Goal: Complete application form: Complete application form

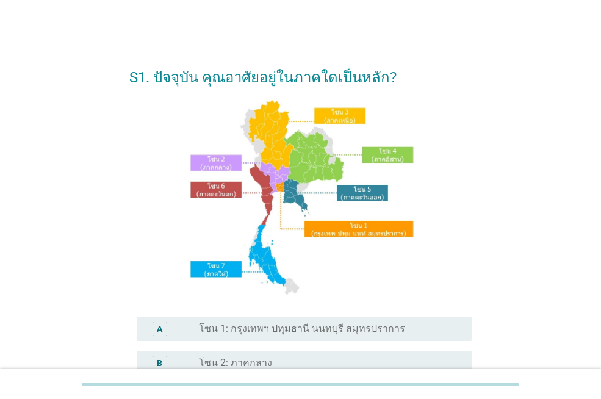
click at [205, 358] on label "โซน 2: ภาคกลาง" at bounding box center [235, 363] width 73 height 12
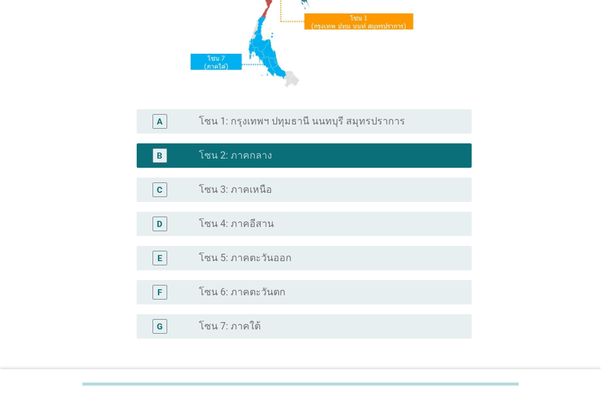
scroll to position [244, 0]
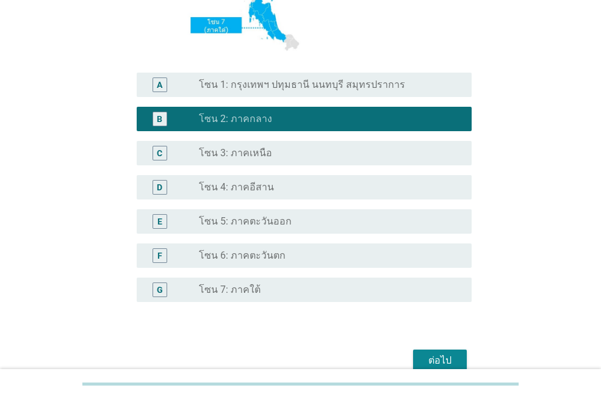
click at [436, 357] on div "ต่อไป" at bounding box center [440, 360] width 34 height 15
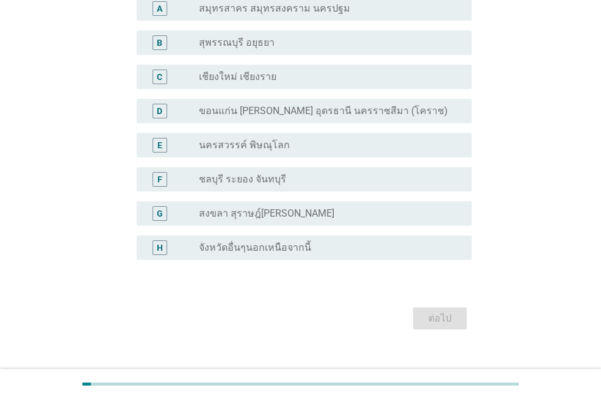
scroll to position [129, 0]
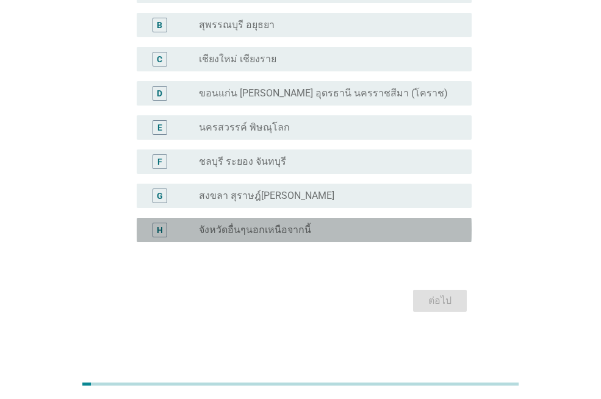
click at [343, 242] on div "H radio_button_unchecked จังหวัดอื่นๆนอกเหนือจากนี้" at bounding box center [304, 230] width 335 height 24
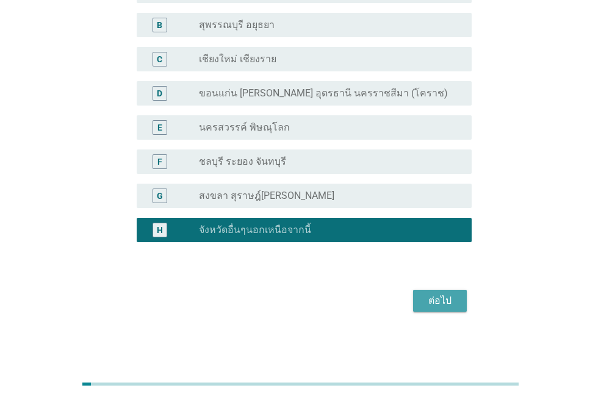
click at [436, 302] on div "ต่อไป" at bounding box center [440, 301] width 34 height 15
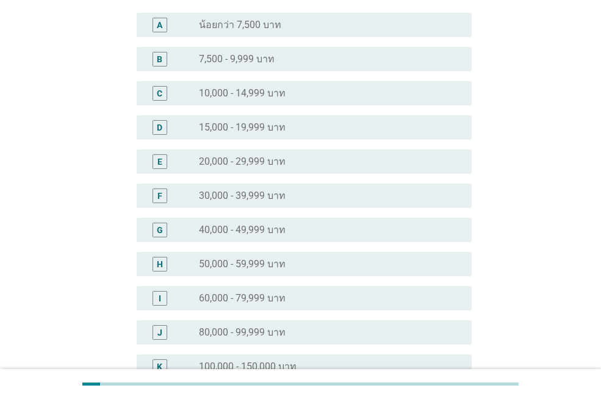
scroll to position [122, 0]
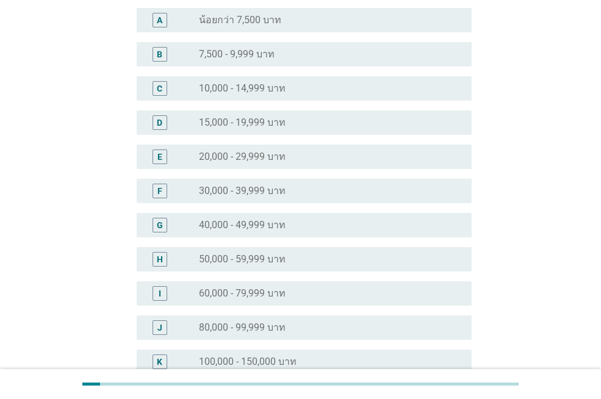
click at [400, 306] on div "I radio_button_unchecked 60,000 - 79,999 บาท" at bounding box center [300, 294] width 342 height 34
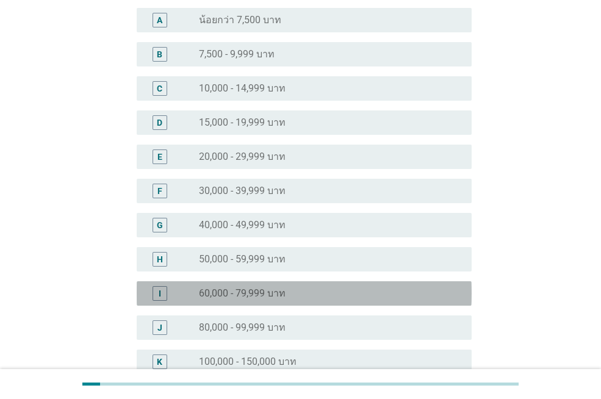
click at [382, 298] on div "radio_button_unchecked 60,000 - 79,999 บาท" at bounding box center [325, 294] width 253 height 12
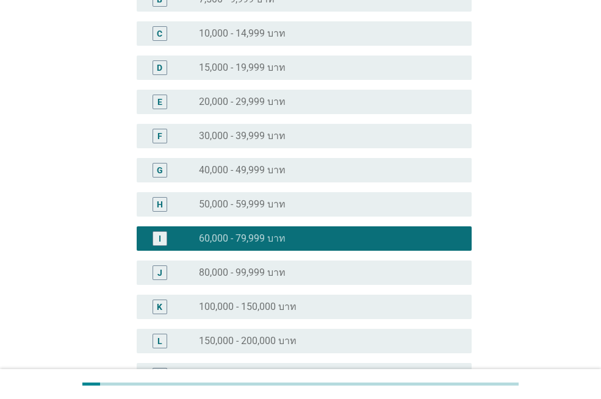
scroll to position [322, 0]
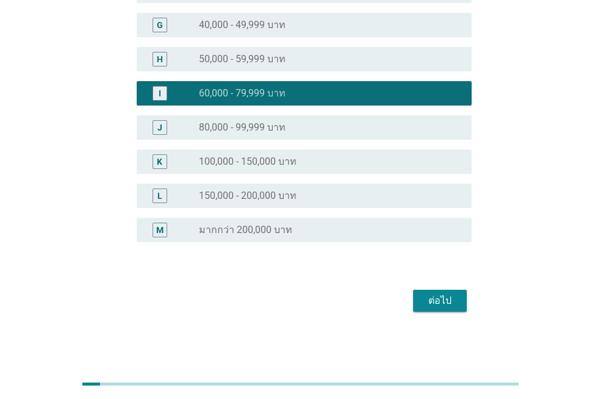
click at [427, 295] on div "ต่อไป" at bounding box center [440, 301] width 34 height 15
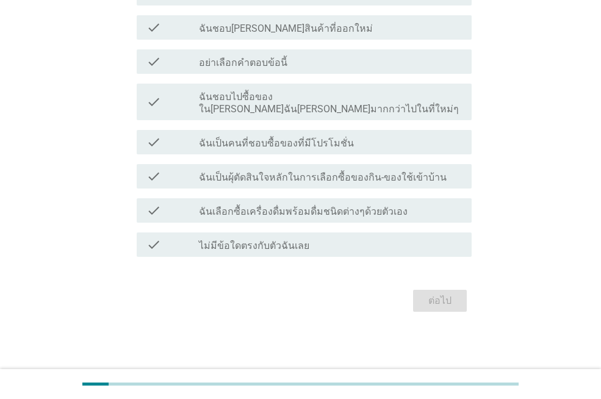
scroll to position [0, 0]
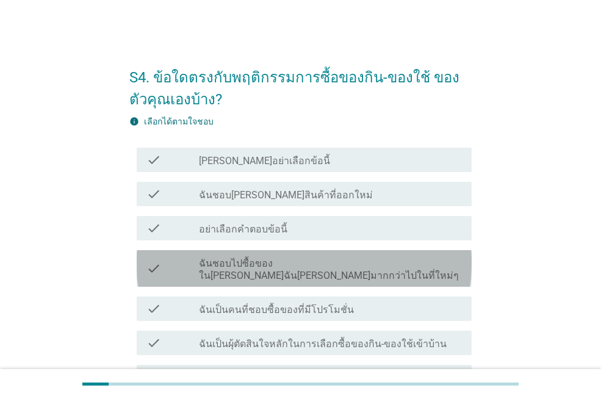
click at [308, 263] on label "ฉันชอบไปซื้อของใน[PERSON_NAME]ฉัน[PERSON_NAME]มากกว่าไปในที่ใหม่ๆ" at bounding box center [330, 270] width 263 height 24
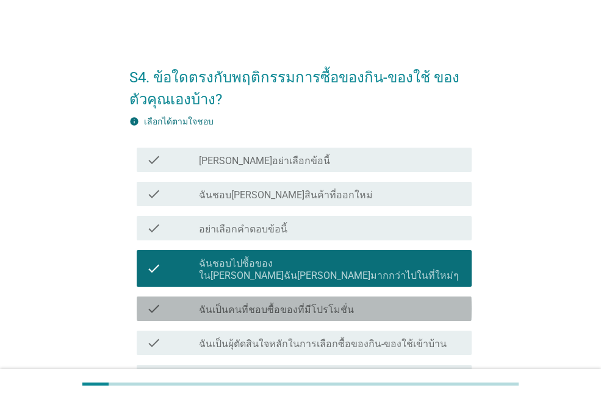
click at [313, 304] on label "ฉันเป็นคนที่ชอบซื้อของที่มีโปรโมชั่น" at bounding box center [276, 310] width 155 height 12
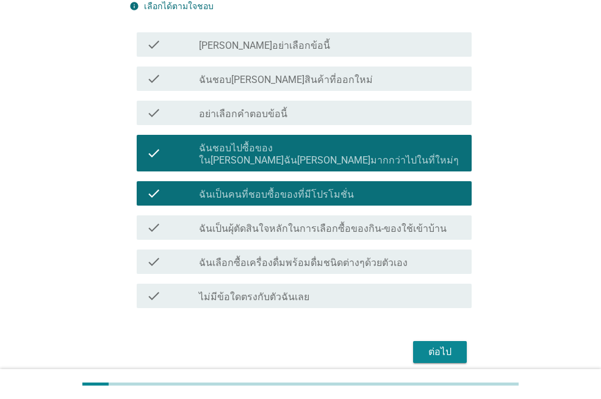
scroll to position [122, 0]
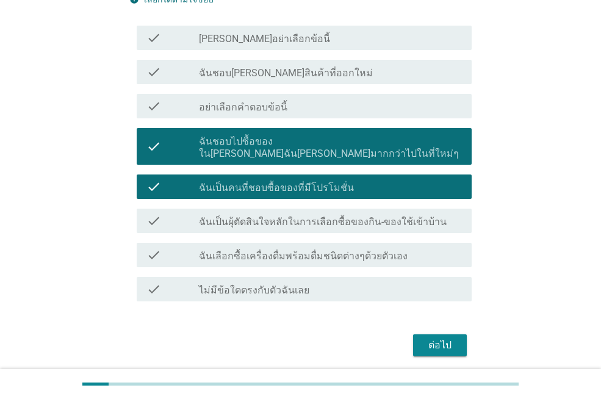
click at [308, 216] on label "ฉันเป็นผุ้ตัดสินใจหลักในการเลือกซื้อของกิน-ของใช้เข้าบ้าน" at bounding box center [323, 222] width 248 height 12
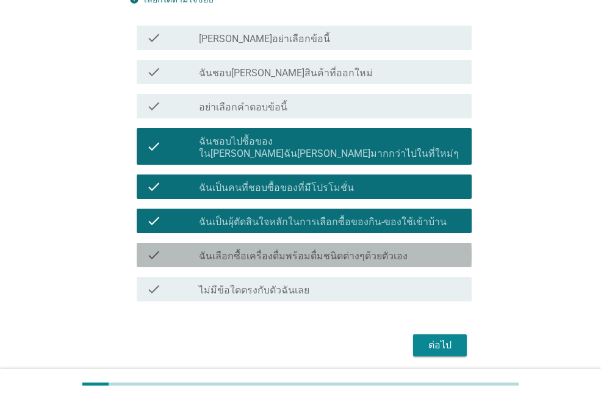
click at [316, 250] on label "ฉันเลือกซื้อเครื่องดื่มพร้อมดื่มชนิดต่างๆด้วยตัวเอง" at bounding box center [303, 256] width 209 height 12
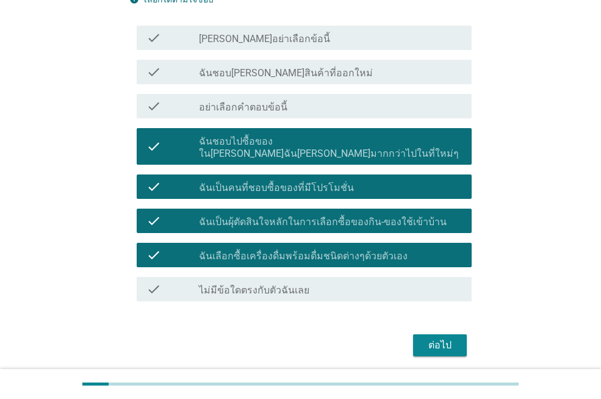
click at [446, 338] on div "ต่อไป" at bounding box center [440, 345] width 34 height 15
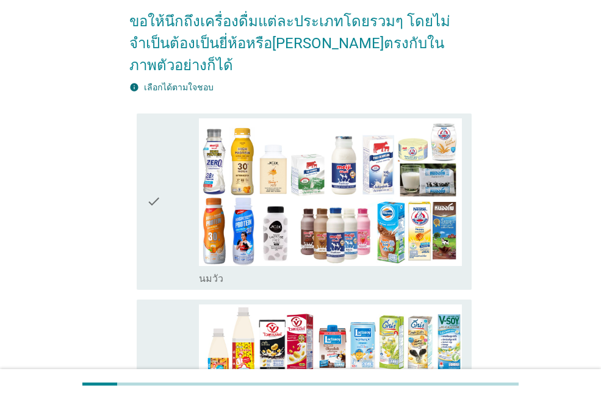
scroll to position [0, 0]
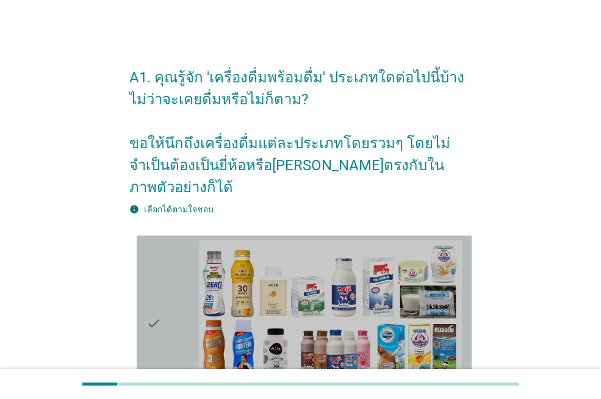
click at [160, 304] on icon "check" at bounding box center [154, 324] width 15 height 167
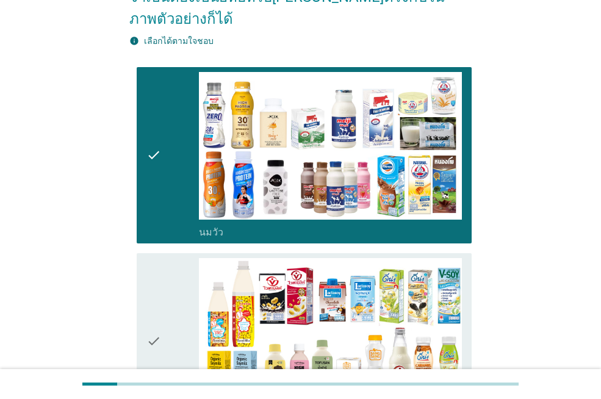
scroll to position [183, 0]
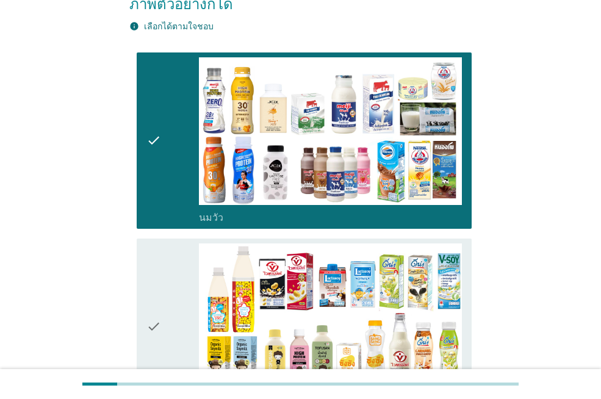
click at [160, 304] on icon "check" at bounding box center [154, 327] width 15 height 167
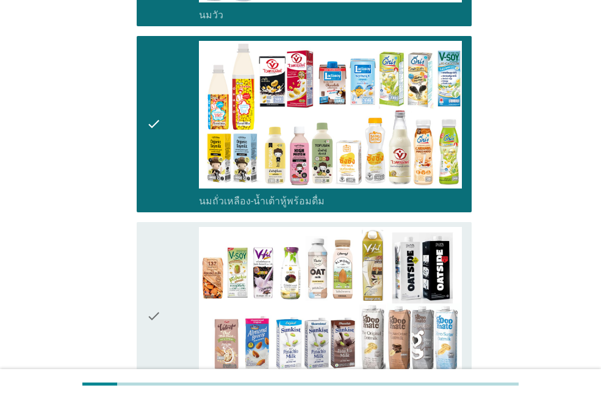
scroll to position [427, 0]
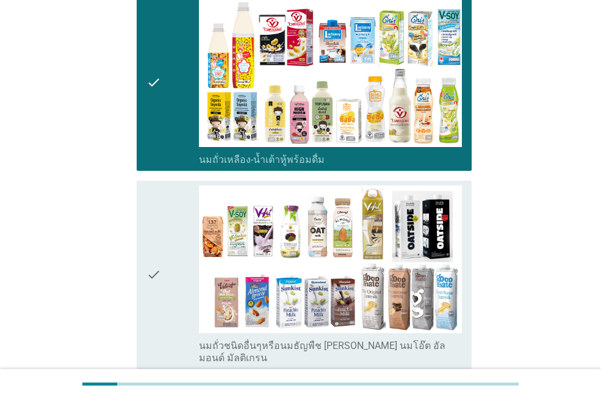
click at [150, 259] on icon "check" at bounding box center [154, 275] width 15 height 179
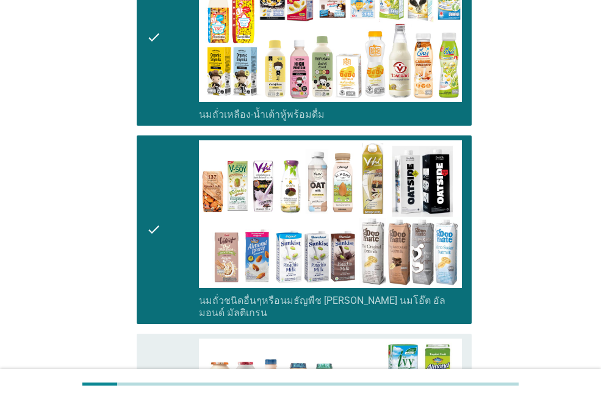
scroll to position [549, 0]
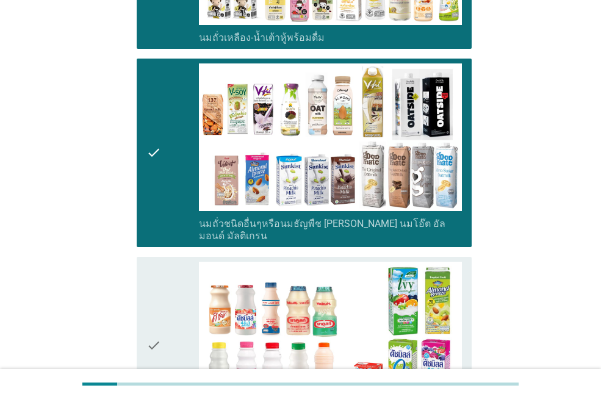
click at [150, 284] on icon "check" at bounding box center [154, 345] width 15 height 167
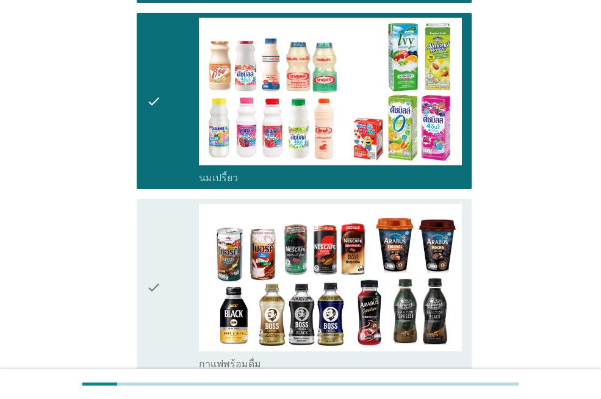
click at [151, 269] on icon "check" at bounding box center [154, 287] width 15 height 167
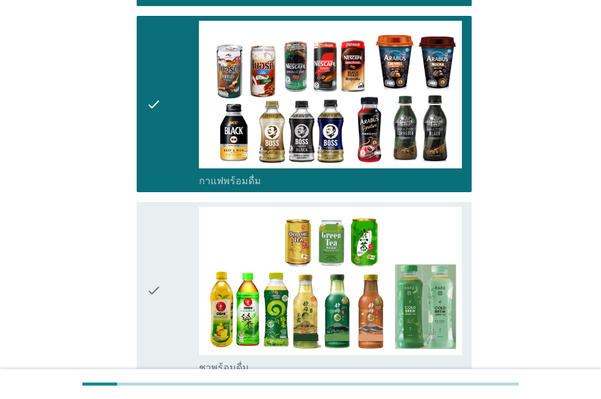
click at [151, 269] on icon "check" at bounding box center [154, 290] width 15 height 167
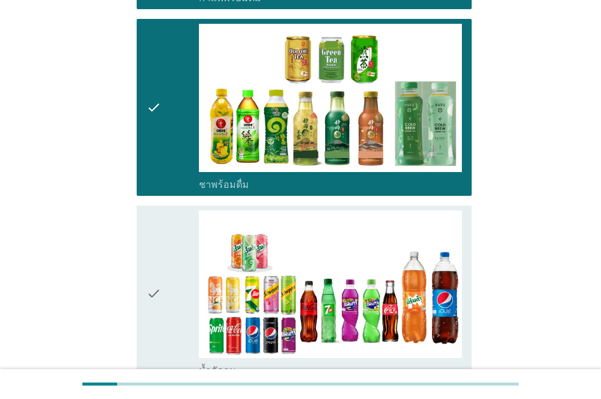
click at [151, 269] on icon "check" at bounding box center [154, 294] width 15 height 167
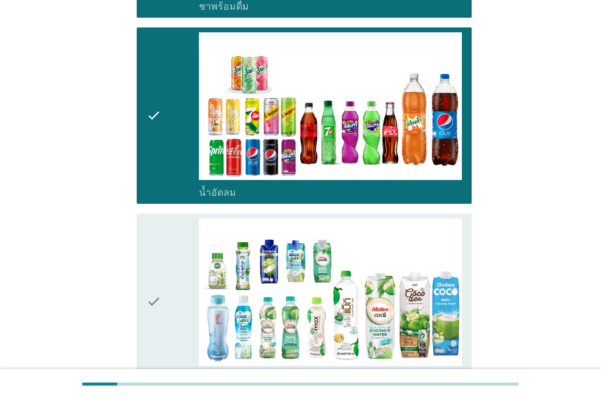
scroll to position [1343, 0]
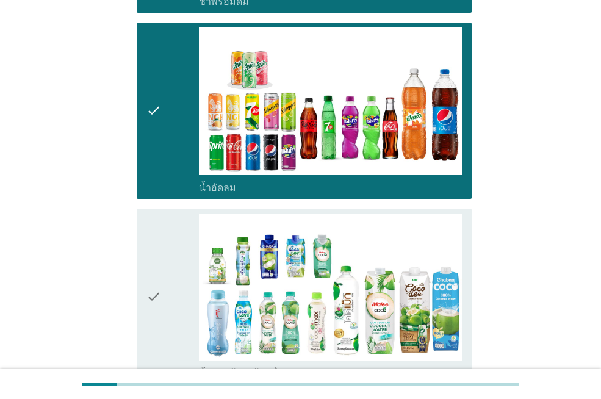
click at [151, 269] on icon "check" at bounding box center [154, 297] width 15 height 167
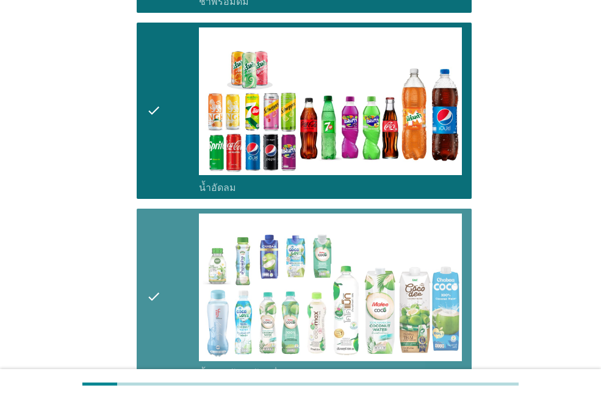
click at [151, 269] on icon "check" at bounding box center [154, 297] width 15 height 167
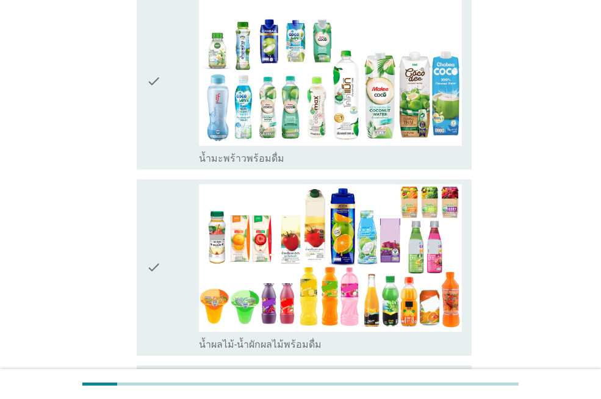
scroll to position [1587, 0]
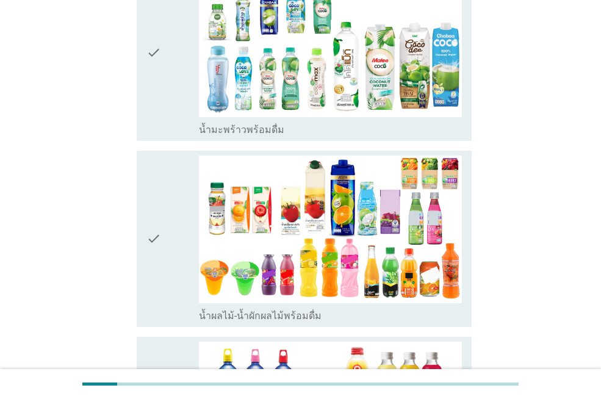
click at [151, 245] on icon "check" at bounding box center [154, 239] width 15 height 167
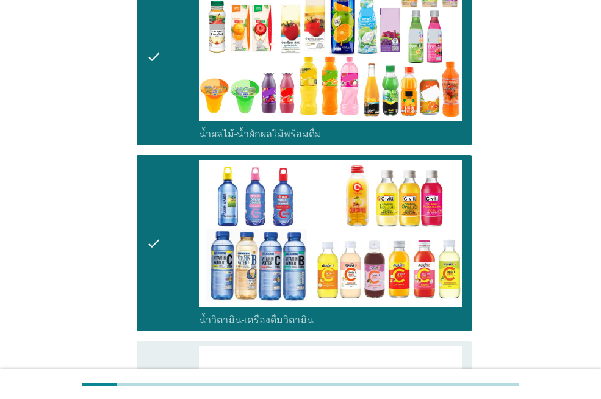
scroll to position [1770, 0]
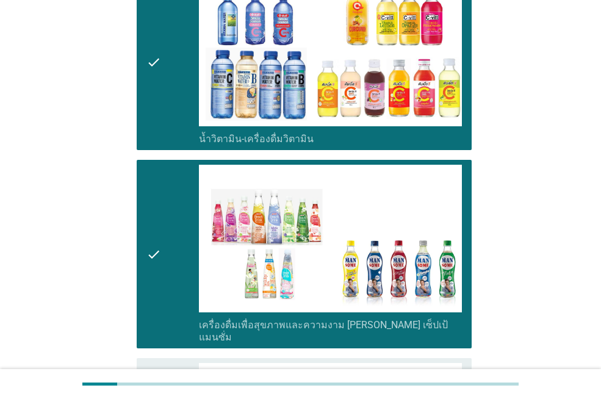
scroll to position [1953, 0]
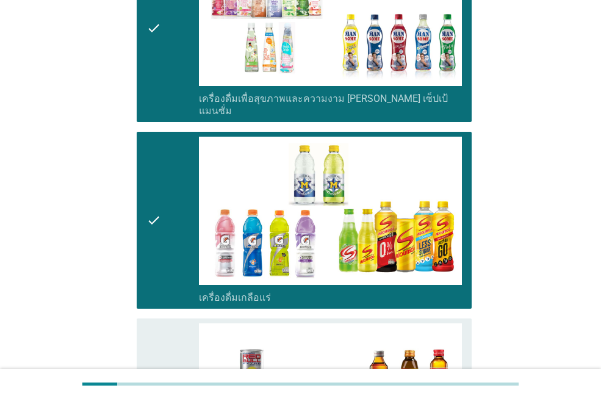
scroll to position [2198, 0]
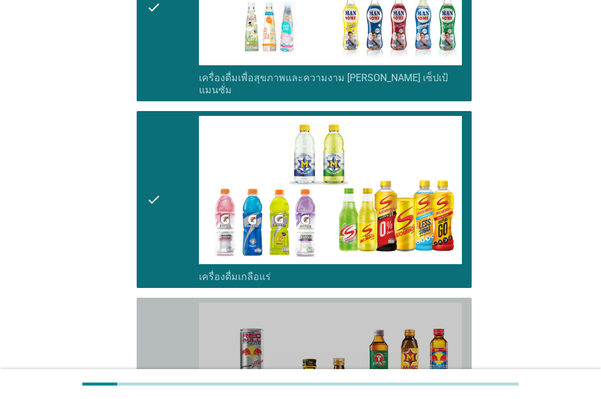
click at [159, 340] on icon "check" at bounding box center [154, 386] width 15 height 167
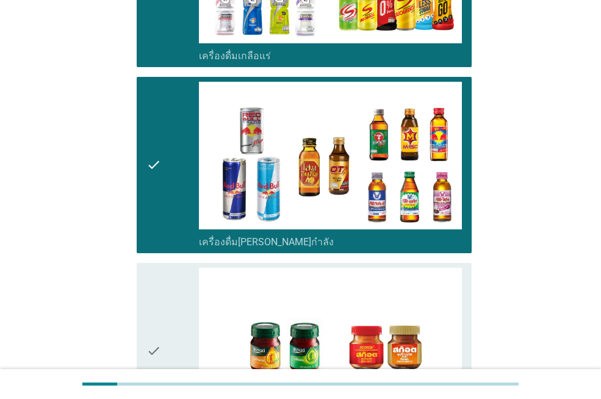
scroll to position [2442, 0]
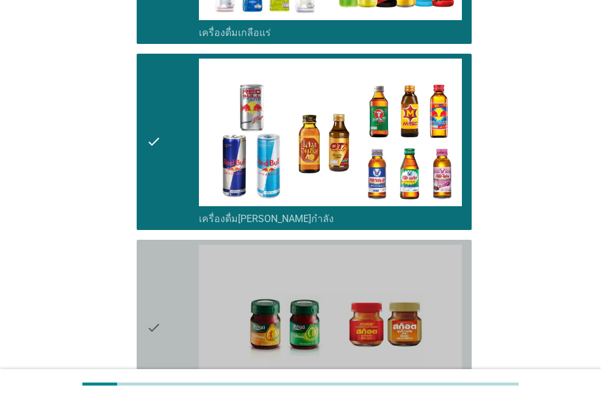
click at [153, 292] on icon "check" at bounding box center [154, 328] width 15 height 167
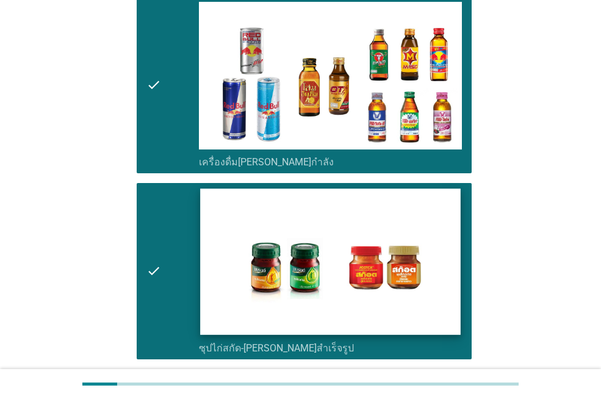
scroll to position [2589, 0]
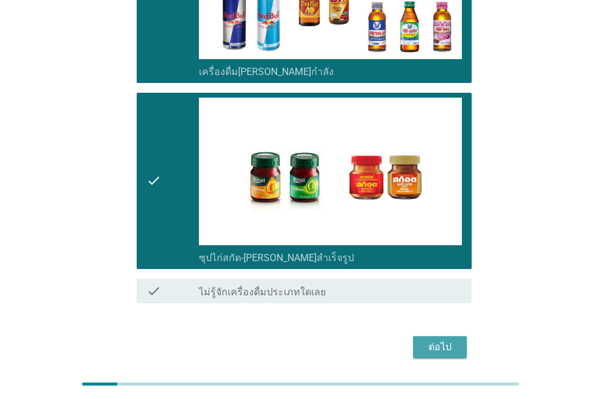
click at [423, 340] on div "ต่อไป" at bounding box center [440, 347] width 34 height 15
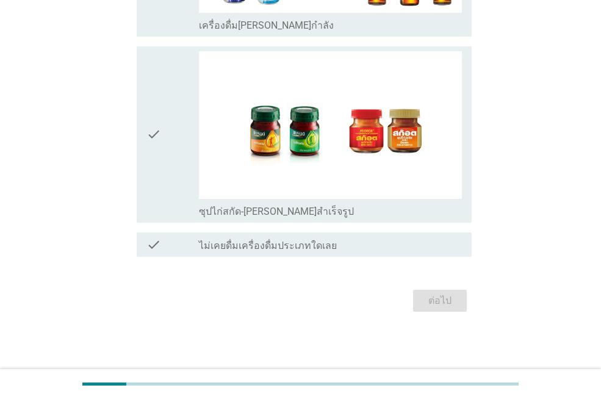
scroll to position [0, 0]
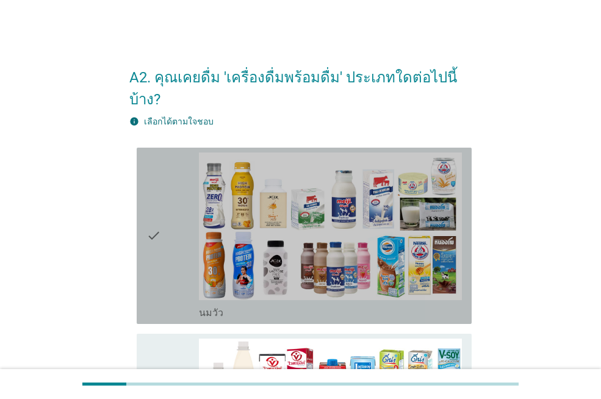
click at [159, 202] on icon "check" at bounding box center [154, 236] width 15 height 167
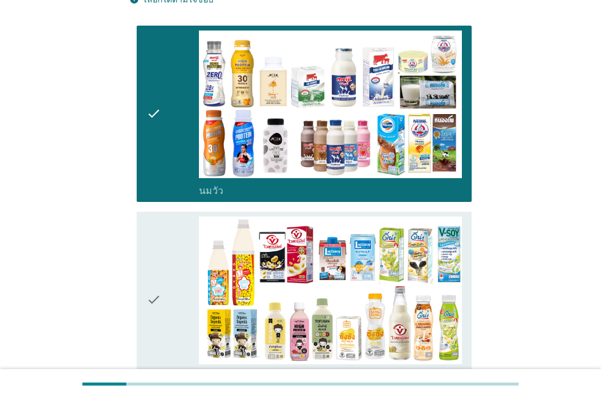
click at [165, 261] on div "check" at bounding box center [173, 300] width 52 height 167
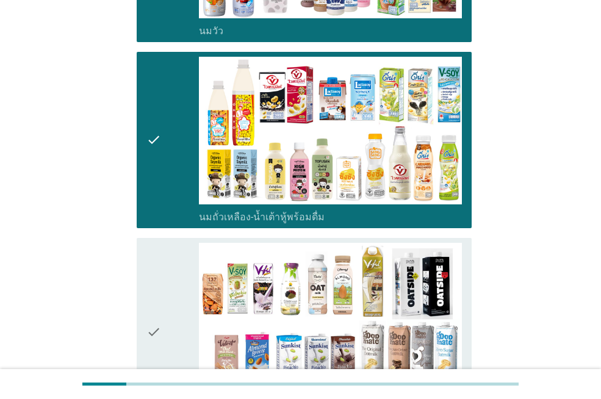
scroll to position [366, 0]
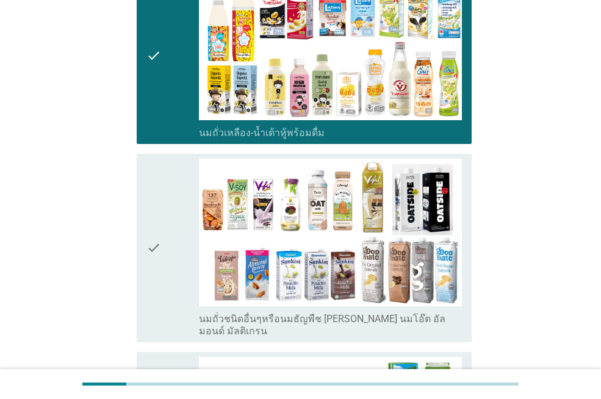
click at [165, 245] on div "check" at bounding box center [173, 248] width 52 height 179
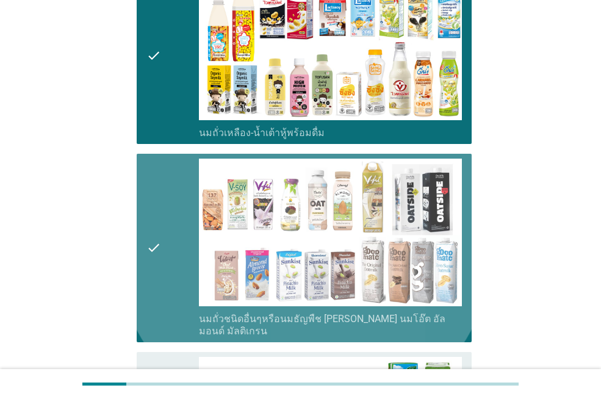
click at [165, 245] on div "check" at bounding box center [173, 248] width 52 height 179
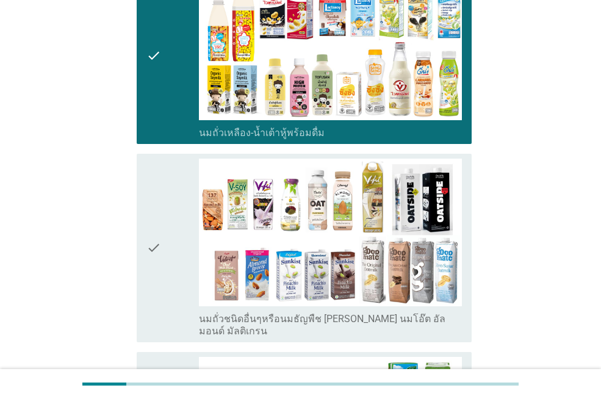
click at [165, 245] on div "check" at bounding box center [173, 248] width 52 height 179
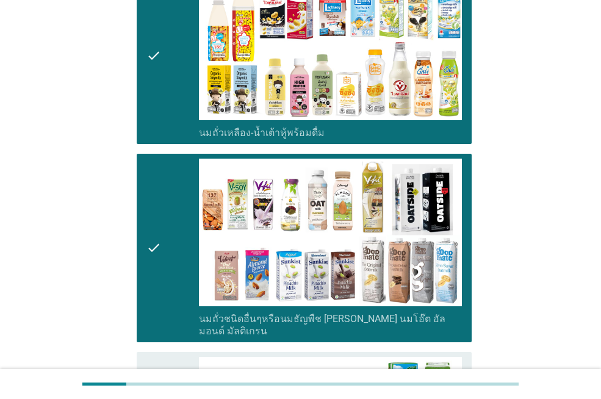
click at [165, 245] on div "check" at bounding box center [173, 248] width 52 height 179
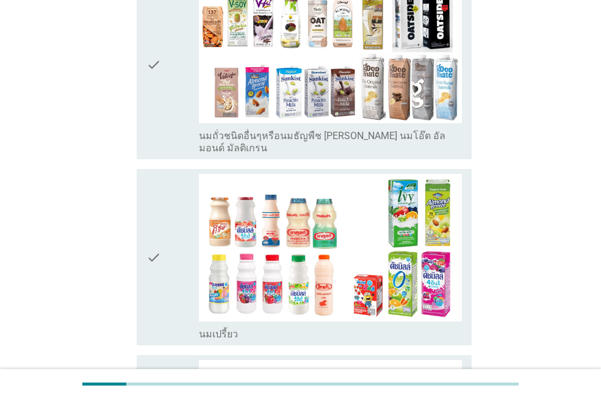
click at [165, 245] on div "check" at bounding box center [173, 257] width 52 height 167
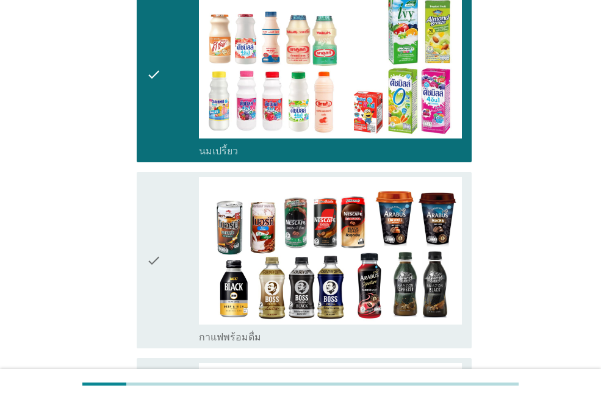
click at [165, 245] on div "check" at bounding box center [173, 260] width 52 height 167
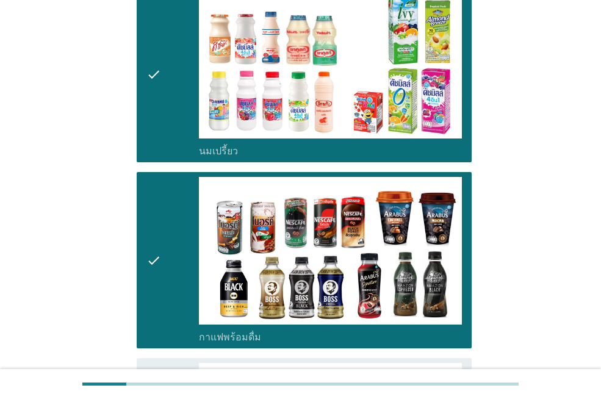
scroll to position [916, 0]
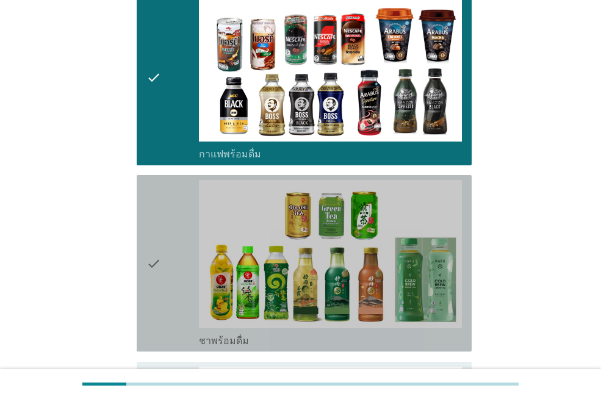
click at [165, 245] on div "check" at bounding box center [173, 263] width 52 height 167
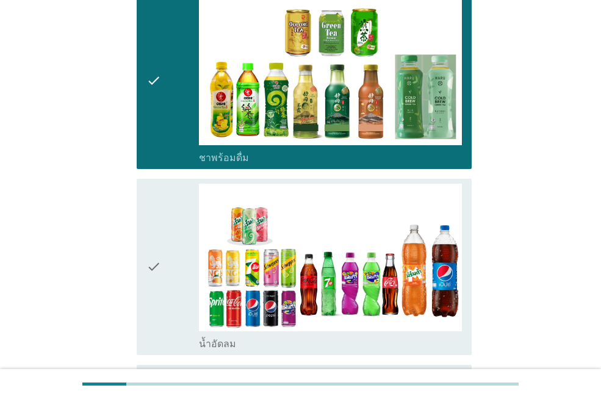
click at [165, 245] on div "check" at bounding box center [173, 267] width 52 height 167
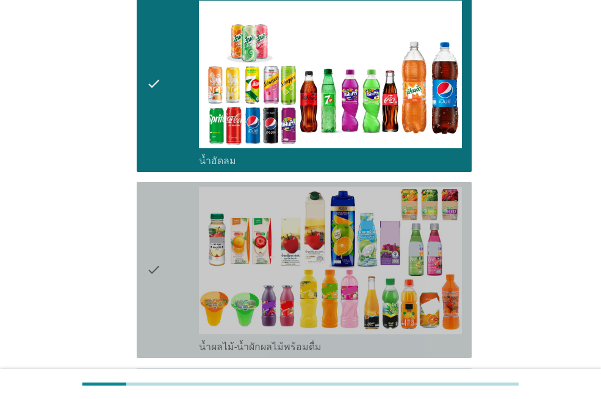
click at [165, 245] on div "check" at bounding box center [173, 270] width 52 height 167
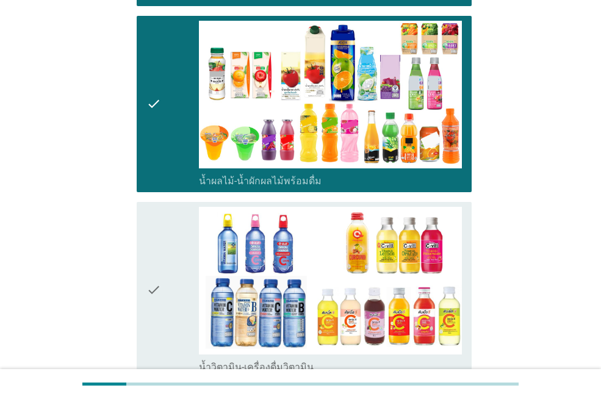
scroll to position [1465, 0]
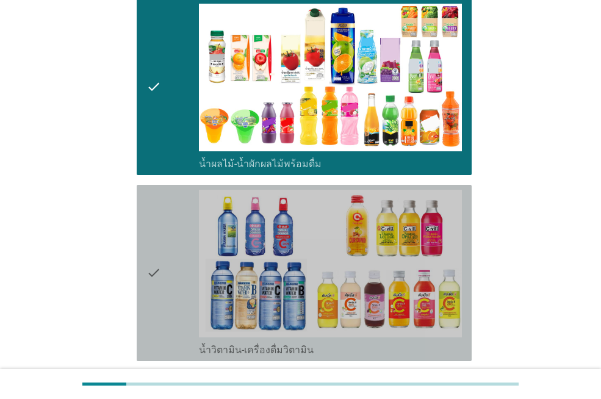
click at [165, 245] on div "check" at bounding box center [173, 273] width 52 height 167
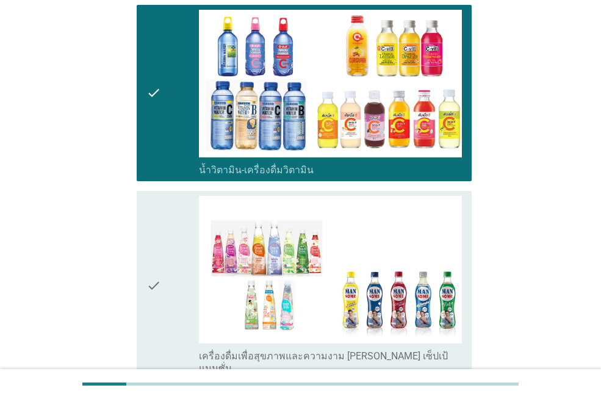
scroll to position [1770, 0]
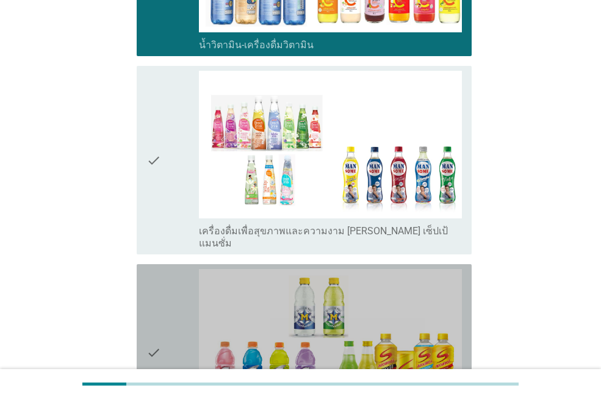
click at [168, 285] on div "check" at bounding box center [173, 352] width 52 height 167
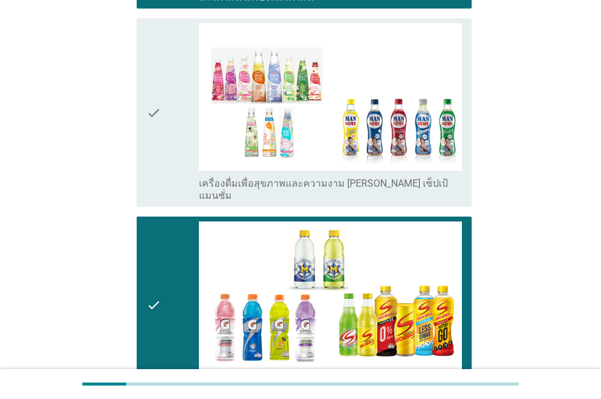
scroll to position [1953, 0]
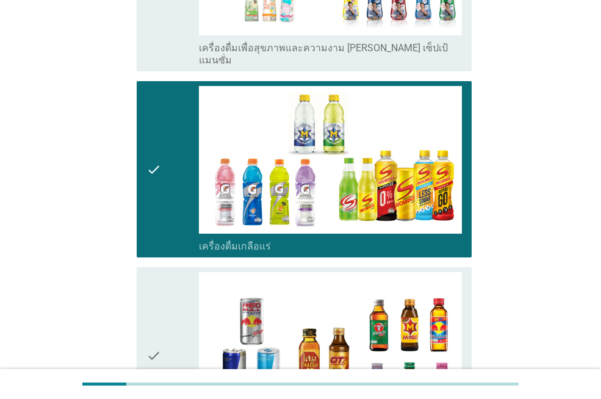
click at [168, 285] on div "check" at bounding box center [173, 355] width 52 height 167
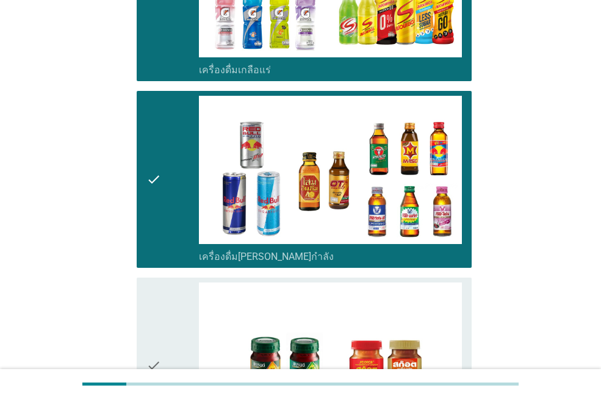
scroll to position [2137, 0]
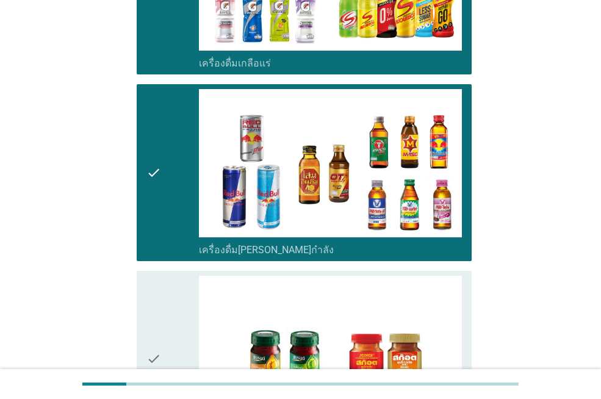
click at [168, 285] on div "check" at bounding box center [173, 359] width 52 height 167
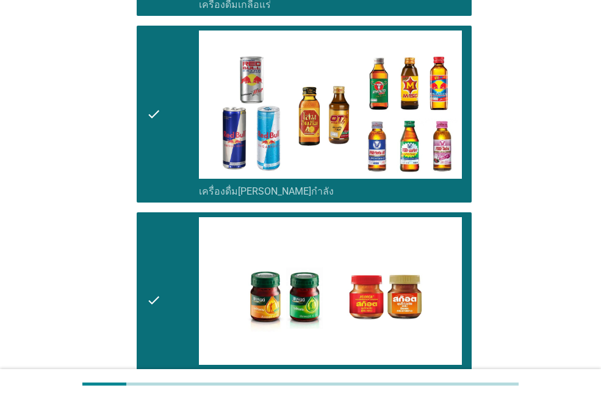
scroll to position [2315, 0]
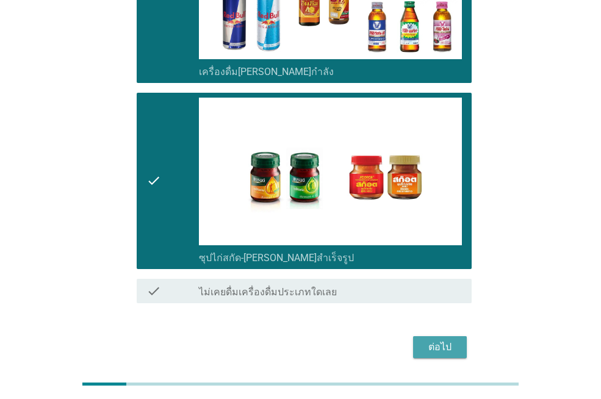
click at [424, 336] on button "ต่อไป" at bounding box center [440, 347] width 54 height 22
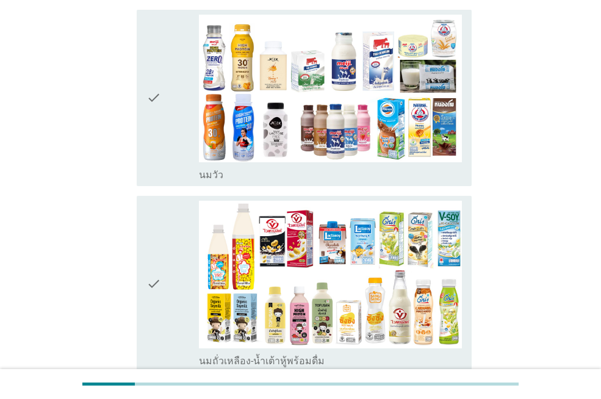
scroll to position [183, 0]
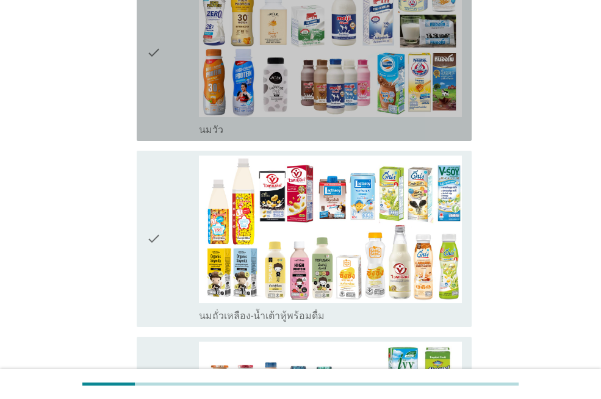
click at [176, 79] on div "check" at bounding box center [173, 52] width 52 height 167
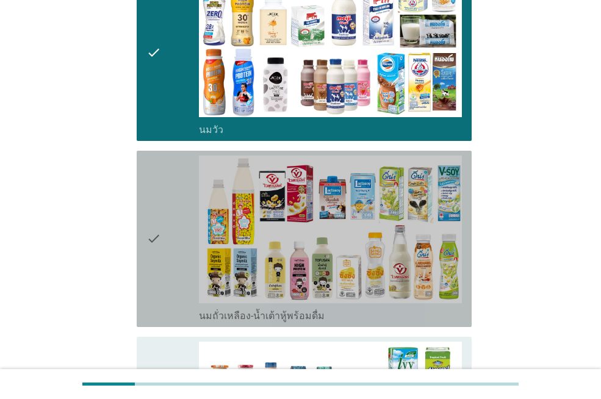
click at [161, 249] on icon "check" at bounding box center [154, 239] width 15 height 167
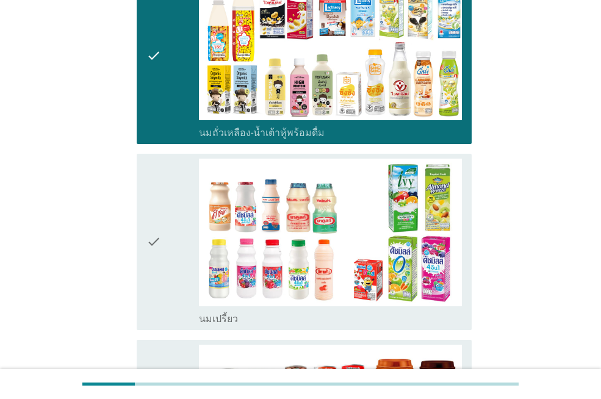
click at [161, 249] on icon "check" at bounding box center [154, 242] width 15 height 167
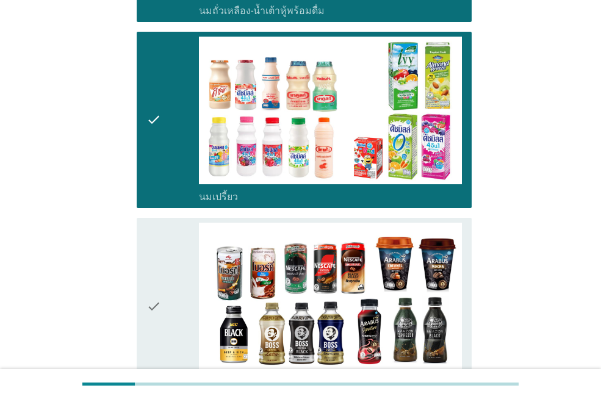
click at [161, 249] on icon "check" at bounding box center [154, 306] width 15 height 167
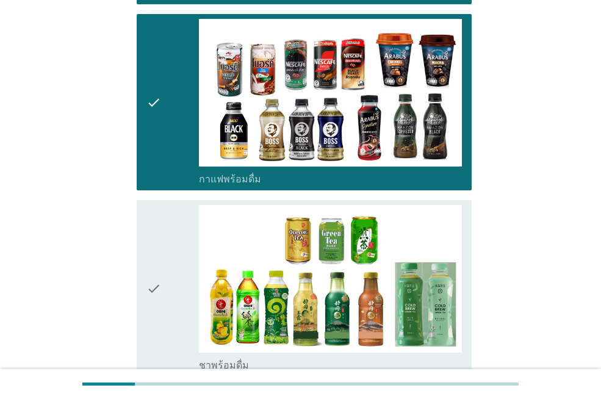
scroll to position [733, 0]
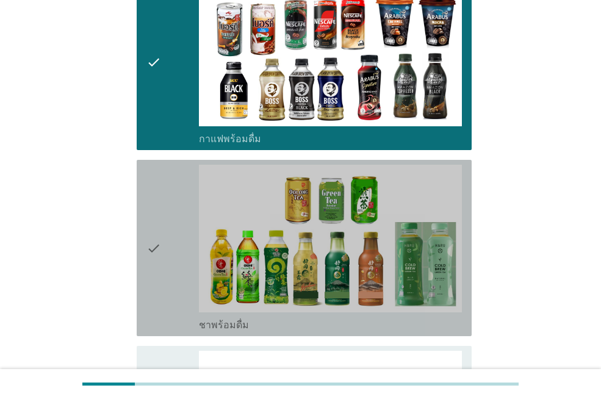
click at [161, 249] on icon "check" at bounding box center [154, 248] width 15 height 167
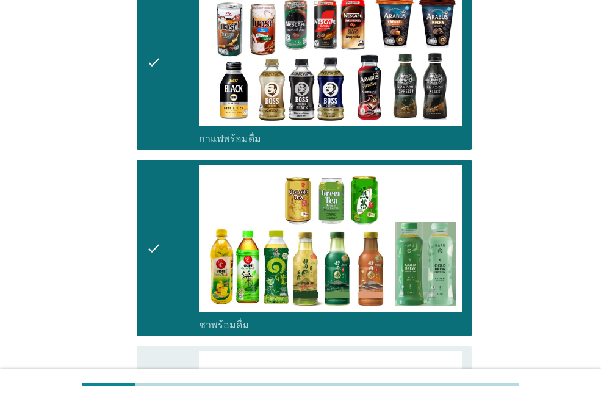
click at [161, 249] on icon "check" at bounding box center [154, 248] width 15 height 167
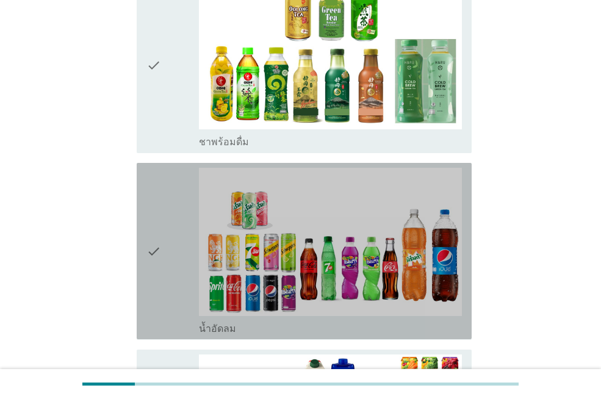
click at [161, 249] on icon "check" at bounding box center [154, 251] width 15 height 167
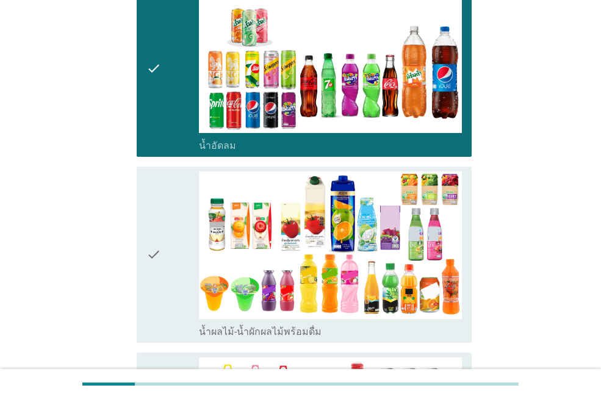
click at [161, 249] on icon "check" at bounding box center [154, 255] width 15 height 167
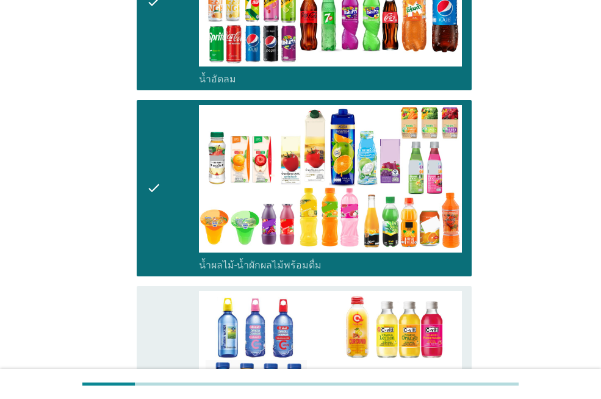
scroll to position [1282, 0]
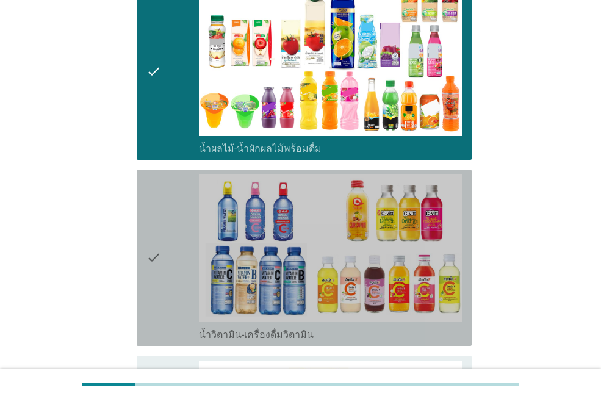
click at [161, 249] on icon "check" at bounding box center [154, 258] width 15 height 167
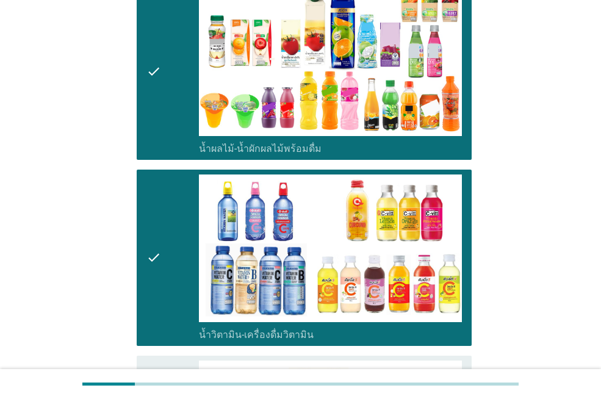
click at [161, 249] on icon "check" at bounding box center [154, 258] width 15 height 167
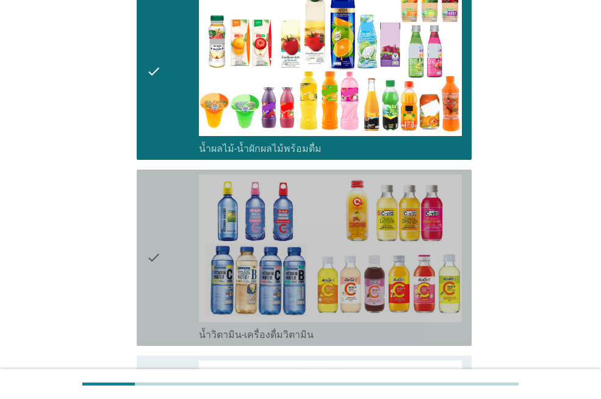
click at [161, 249] on icon "check" at bounding box center [154, 258] width 15 height 167
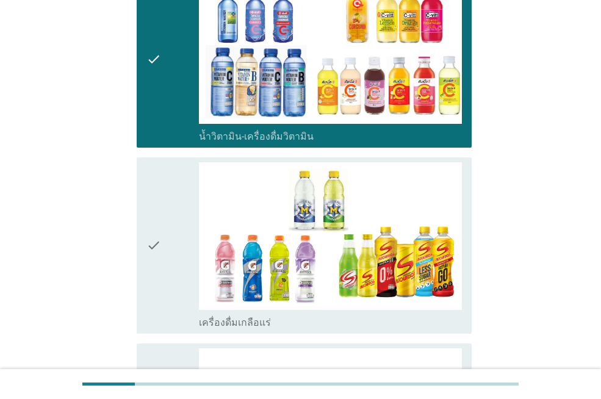
scroll to position [1526, 0]
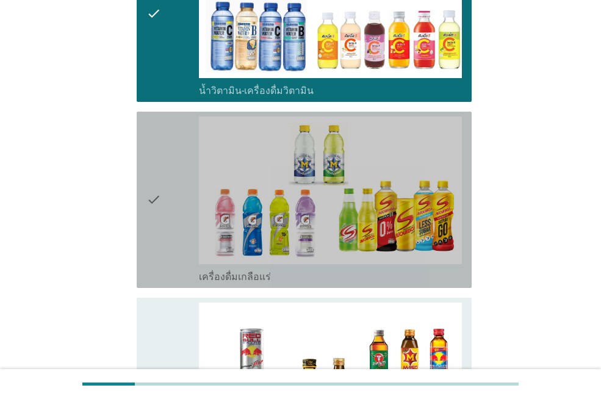
click at [161, 249] on icon "check" at bounding box center [154, 200] width 15 height 167
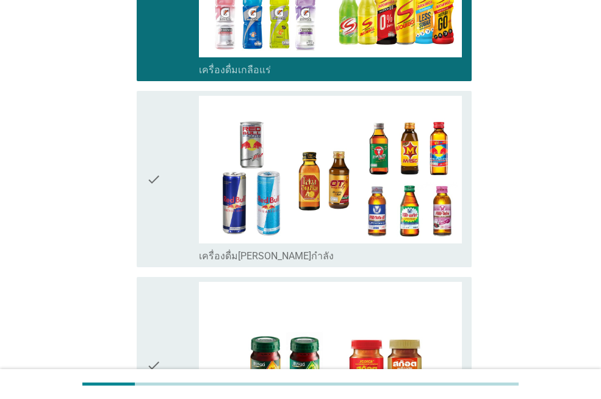
scroll to position [1770, 0]
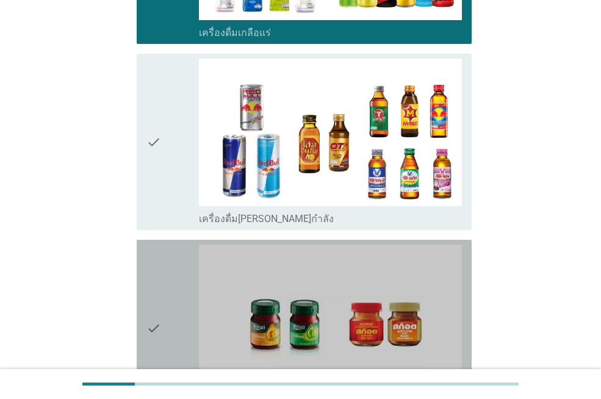
click at [161, 249] on icon "check" at bounding box center [154, 328] width 15 height 167
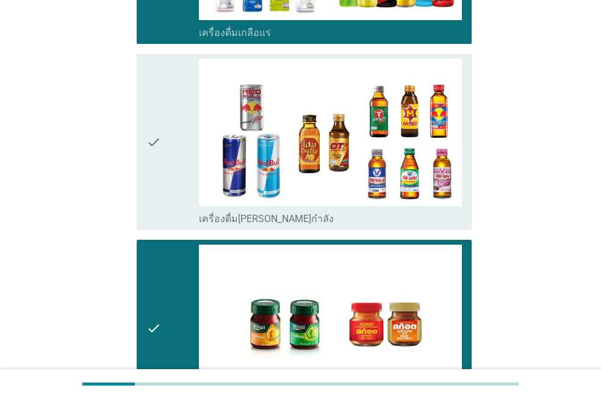
click at [159, 188] on icon "check" at bounding box center [154, 142] width 15 height 167
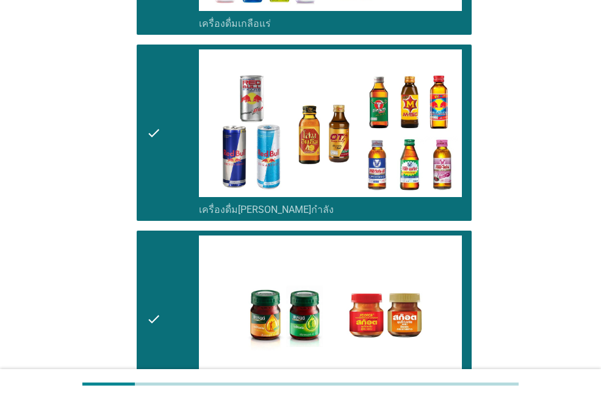
scroll to position [1953, 0]
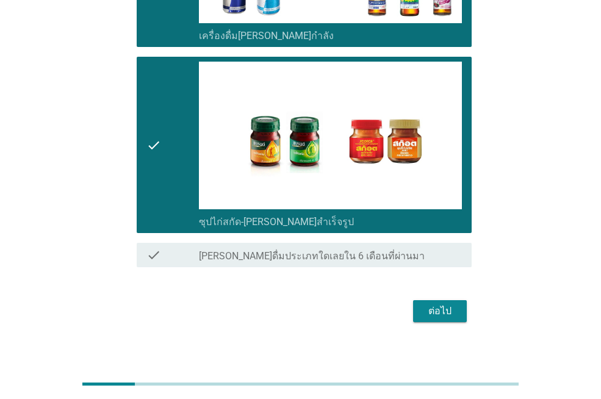
click at [416, 310] on button "ต่อไป" at bounding box center [440, 311] width 54 height 22
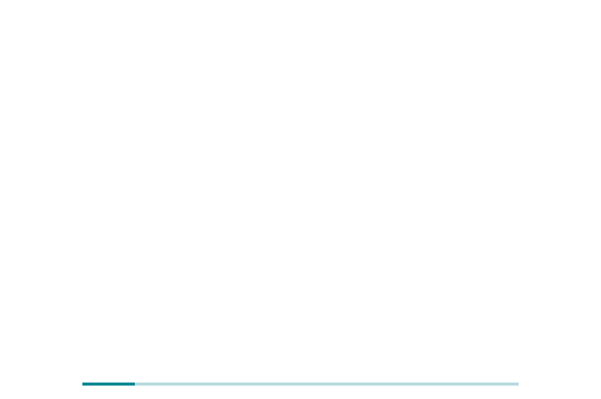
scroll to position [0, 0]
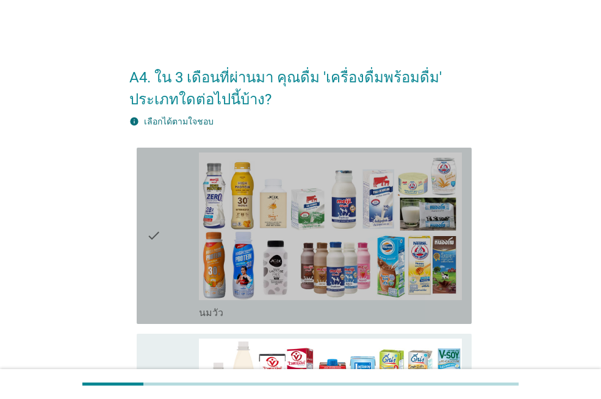
click at [189, 264] on div "check" at bounding box center [173, 236] width 52 height 167
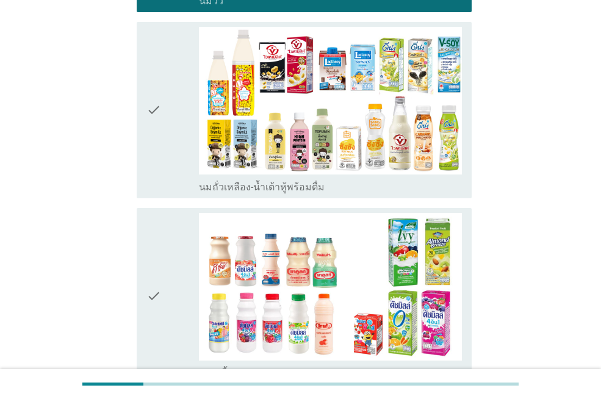
scroll to position [366, 0]
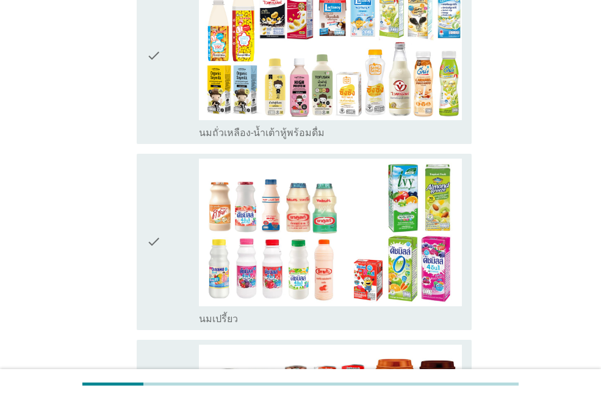
click at [164, 234] on div "check" at bounding box center [173, 242] width 52 height 167
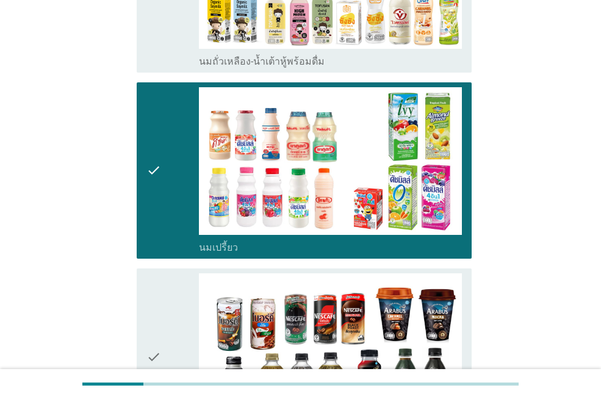
scroll to position [549, 0]
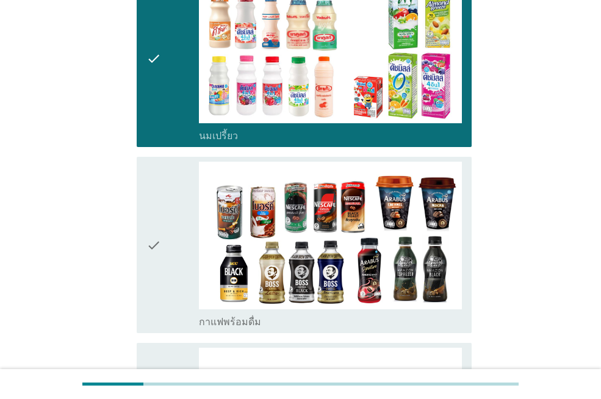
click at [164, 240] on div "check" at bounding box center [173, 245] width 52 height 167
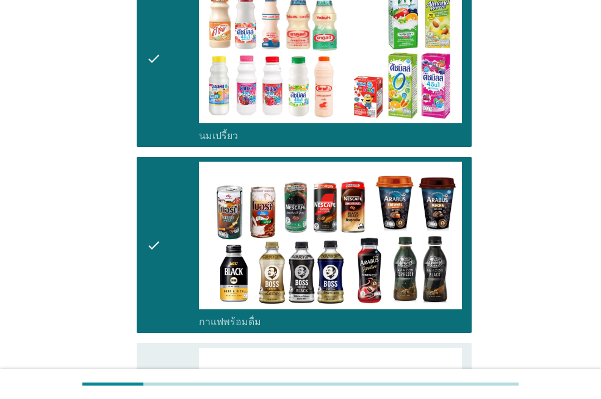
scroll to position [733, 0]
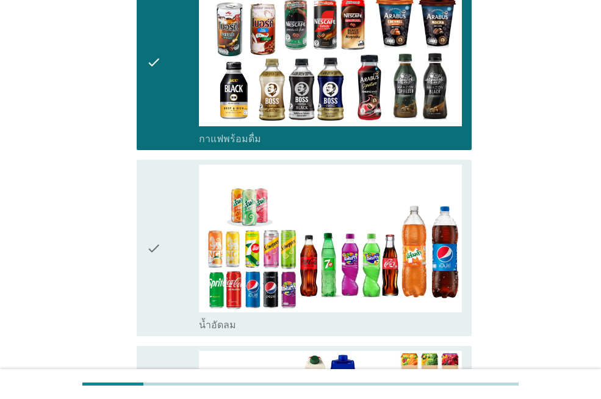
click at [164, 240] on div "check" at bounding box center [173, 248] width 52 height 167
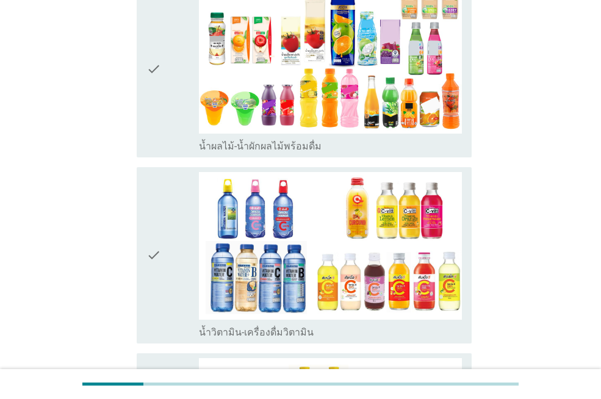
scroll to position [1099, 0]
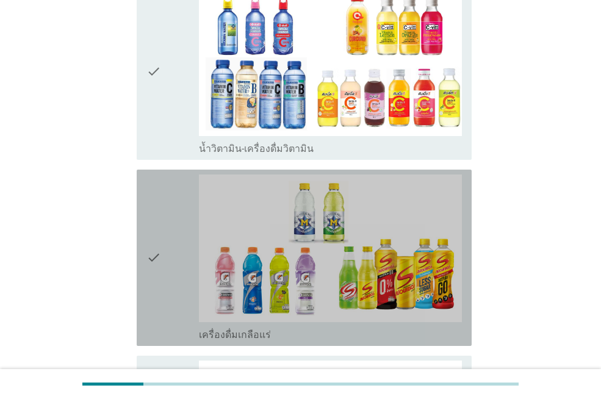
click at [164, 240] on div "check" at bounding box center [173, 258] width 52 height 167
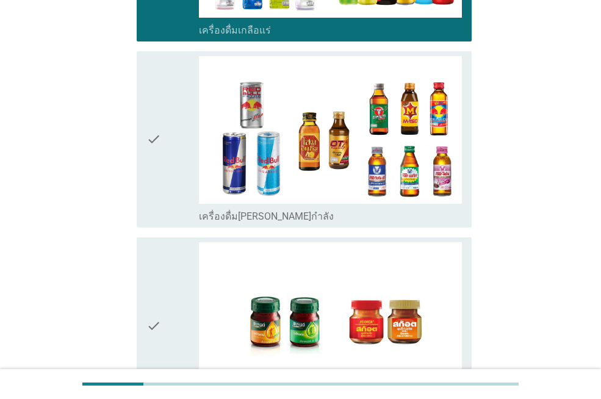
scroll to position [1587, 0]
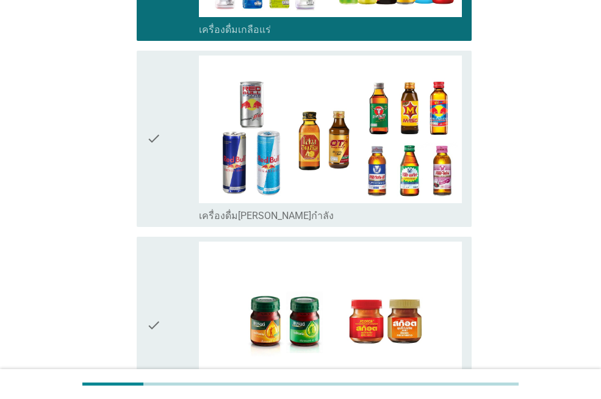
click at [164, 240] on div "check check_box ซุปไก่สกัด-[PERSON_NAME]สำเร็จรูป" at bounding box center [304, 325] width 335 height 176
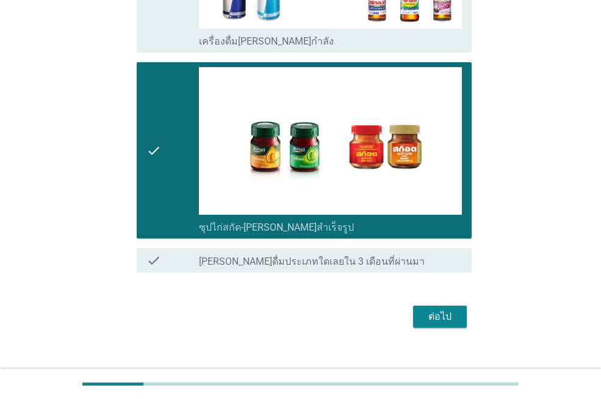
scroll to position [1778, 0]
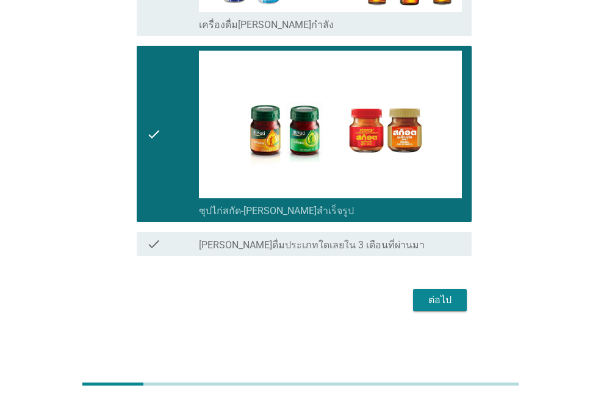
click at [425, 304] on div "ต่อไป" at bounding box center [440, 300] width 34 height 15
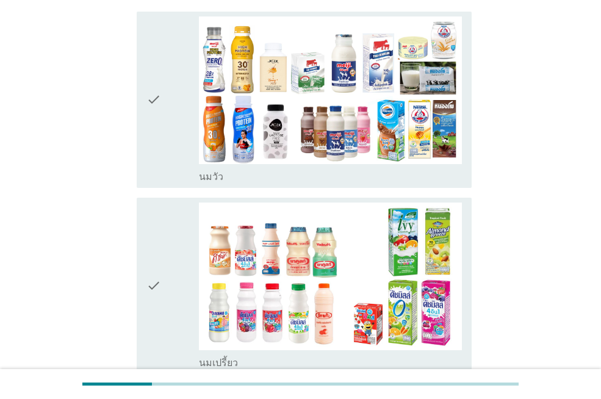
scroll to position [183, 0]
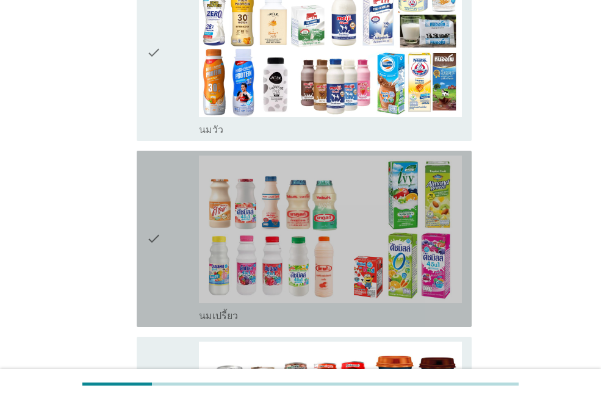
click at [169, 270] on div "check" at bounding box center [173, 239] width 52 height 167
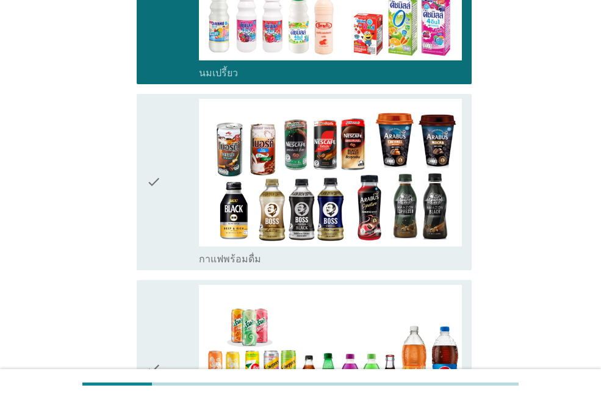
scroll to position [427, 0]
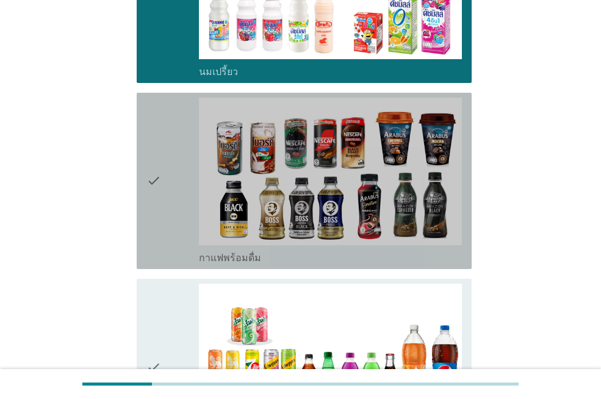
click at [185, 202] on div "check" at bounding box center [173, 181] width 52 height 167
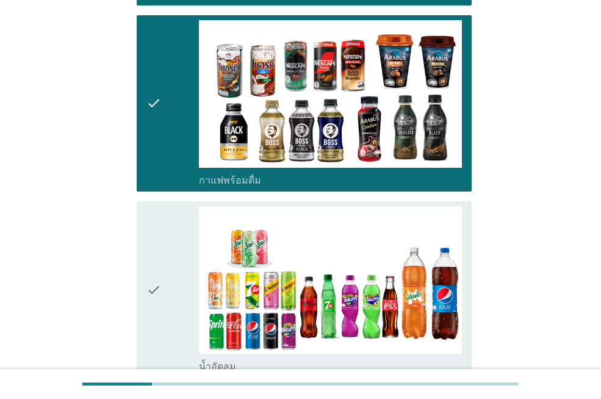
scroll to position [672, 0]
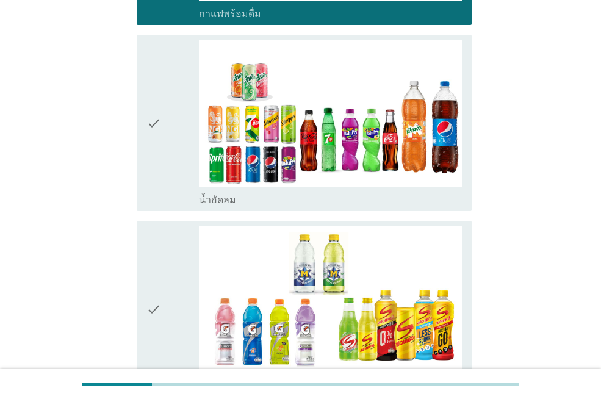
click at [174, 161] on div "check" at bounding box center [173, 123] width 52 height 167
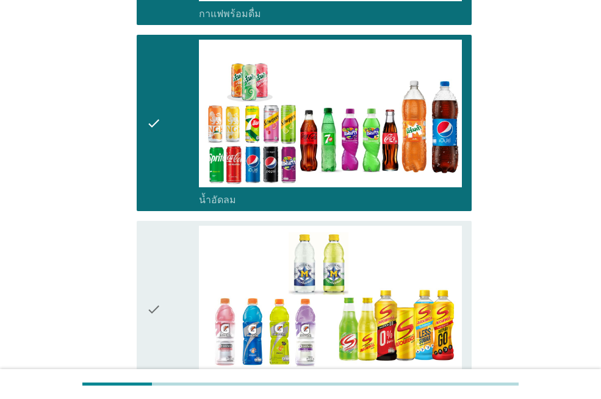
click at [170, 305] on div "check" at bounding box center [173, 309] width 52 height 167
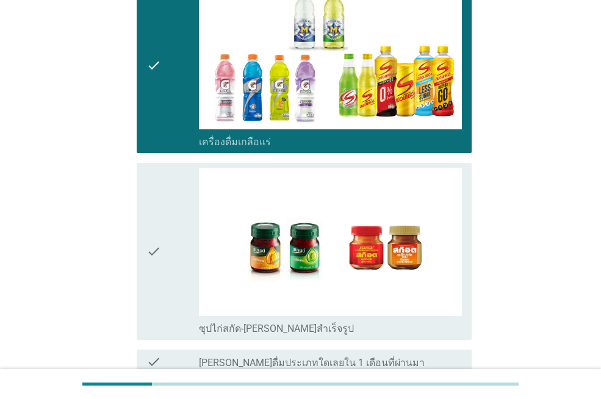
click at [166, 264] on div "check" at bounding box center [173, 251] width 52 height 167
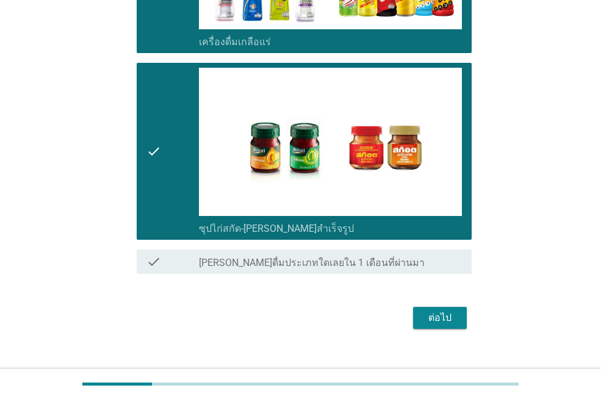
scroll to position [1033, 0]
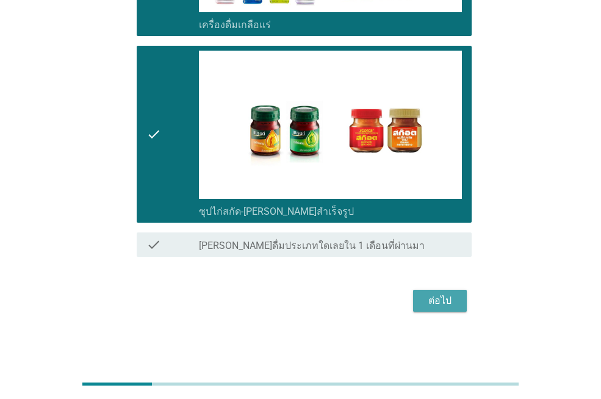
click at [422, 298] on button "ต่อไป" at bounding box center [440, 301] width 54 height 22
